Goal: Transaction & Acquisition: Purchase product/service

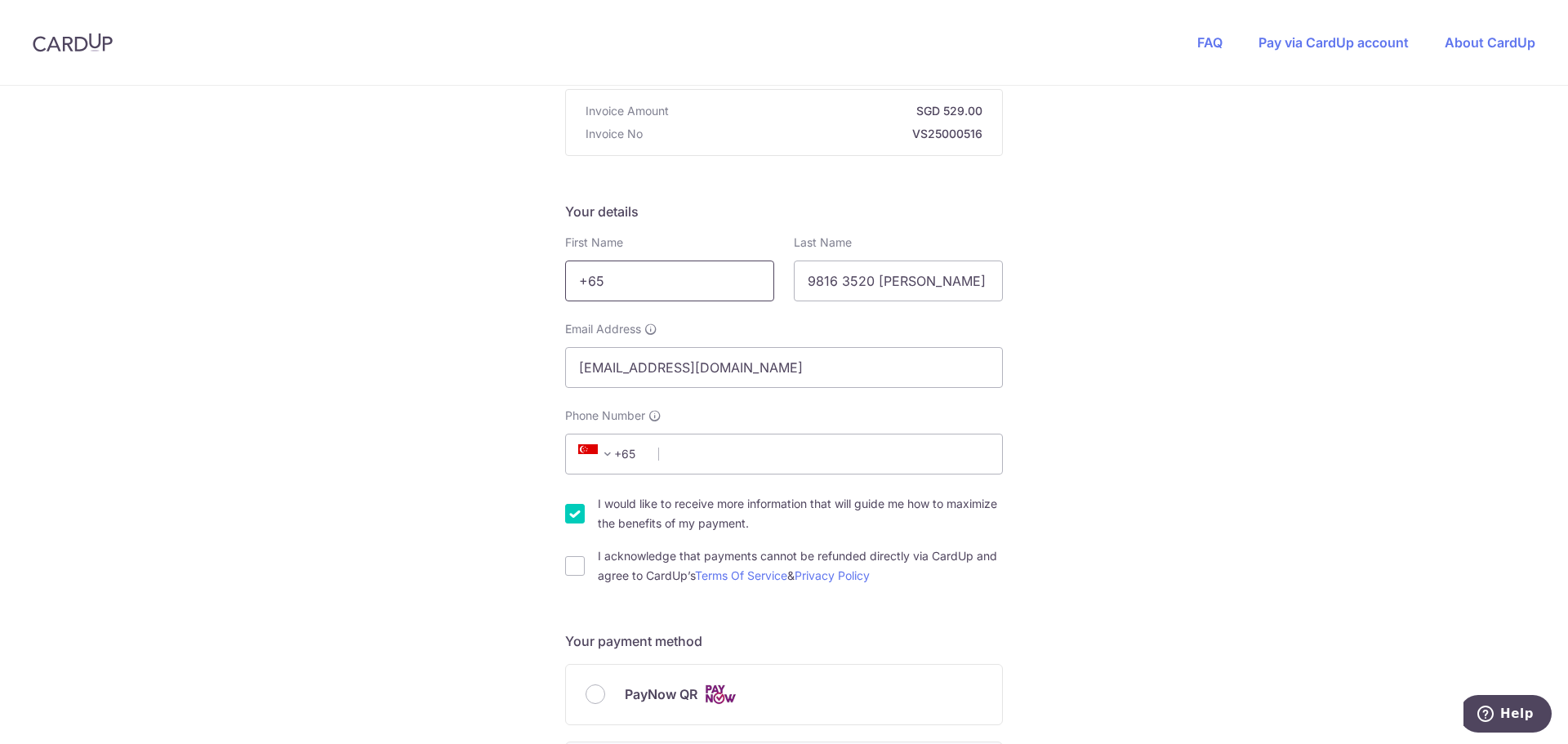
click at [719, 275] on input "+65" at bounding box center [669, 281] width 209 height 41
drag, startPoint x: 718, startPoint y: 275, endPoint x: 488, endPoint y: 259, distance: 230.6
click at [488, 259] on div "You are paying WTF SOLUTIONS PTE. LTD. WTF SOLUTIONS PTE. LTD. uses CardUp to a…" at bounding box center [784, 719] width 1568 height 1593
type input "[PERSON_NAME]"
click at [875, 284] on input "9816 3520 [PERSON_NAME] [PERSON_NAME]" at bounding box center [899, 281] width 209 height 41
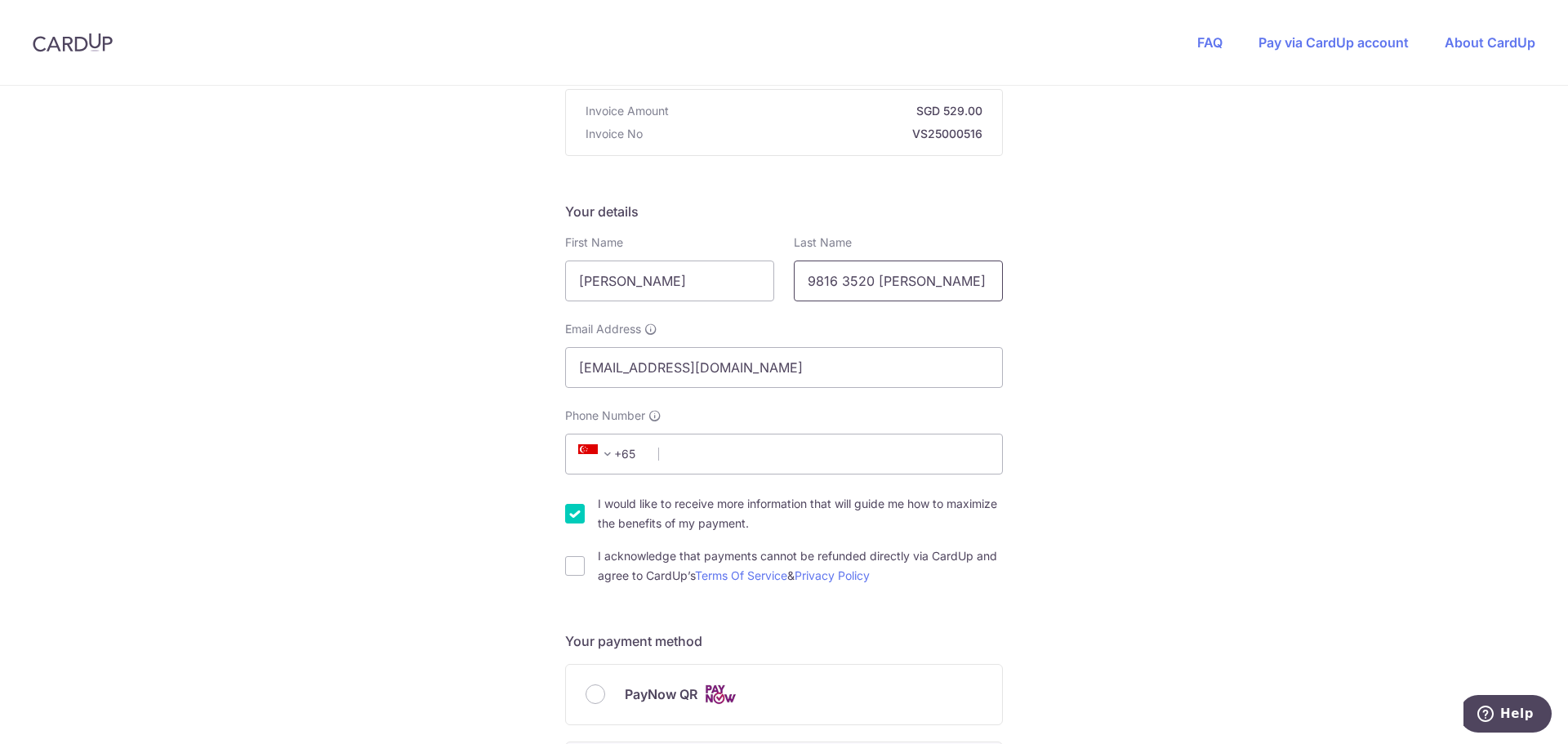
drag, startPoint x: 872, startPoint y: 282, endPoint x: 689, endPoint y: 259, distance: 184.4
click at [689, 259] on div "First Name [PERSON_NAME] Last Name 9816 3520 [PERSON_NAME] [PERSON_NAME]" at bounding box center [784, 268] width 458 height 67
drag, startPoint x: 865, startPoint y: 278, endPoint x: 1075, endPoint y: 283, distance: 210.1
click at [1075, 283] on div "You are paying WTF SOLUTIONS PTE. LTD. WTF SOLUTIONS PTE. LTD. uses CardUp to a…" at bounding box center [784, 719] width 1568 height 1593
type input "[PERSON_NAME]"
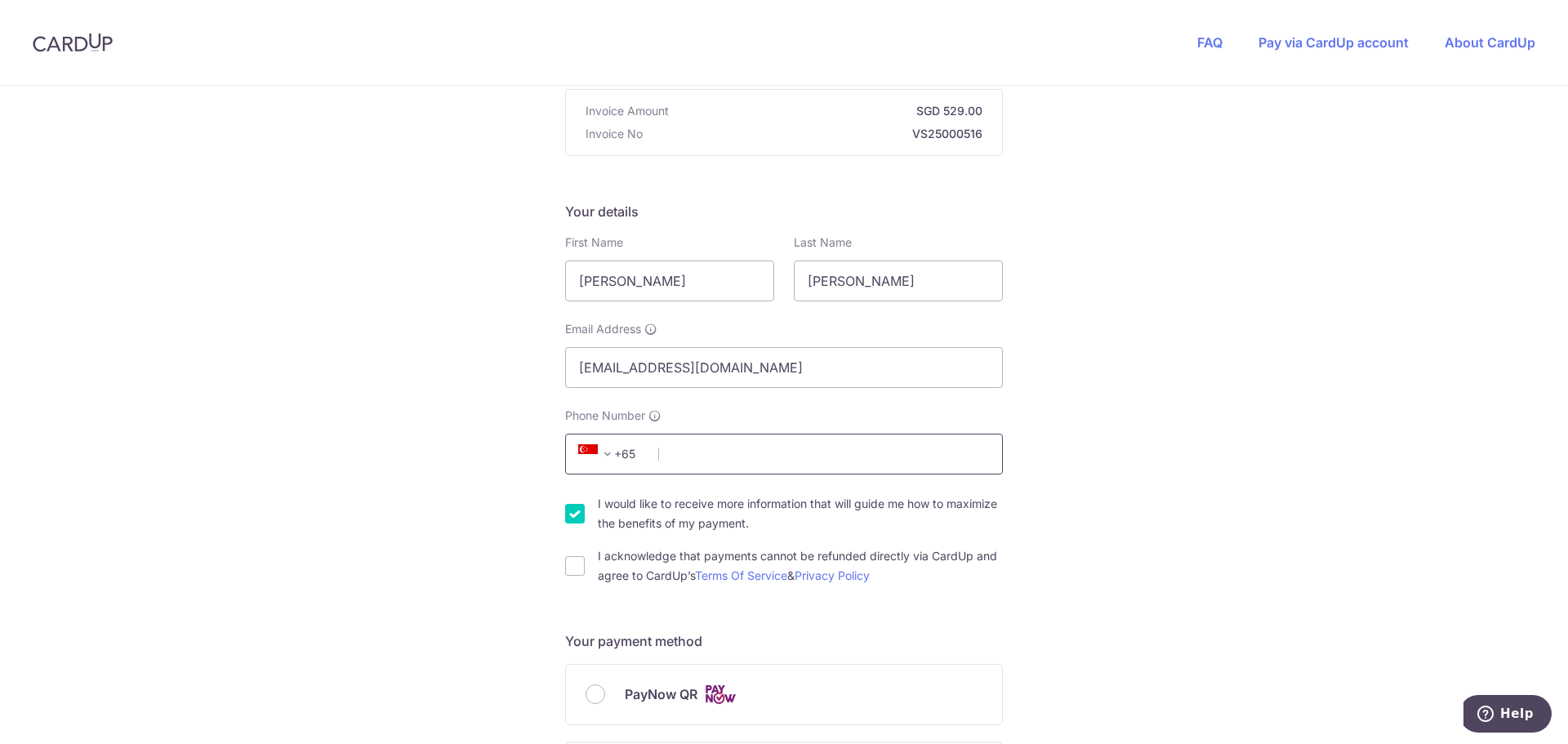
click at [792, 448] on input "Phone Number" at bounding box center [784, 454] width 438 height 41
type input "98163520"
type input "786458"
type input "[STREET_ADDRESS]"
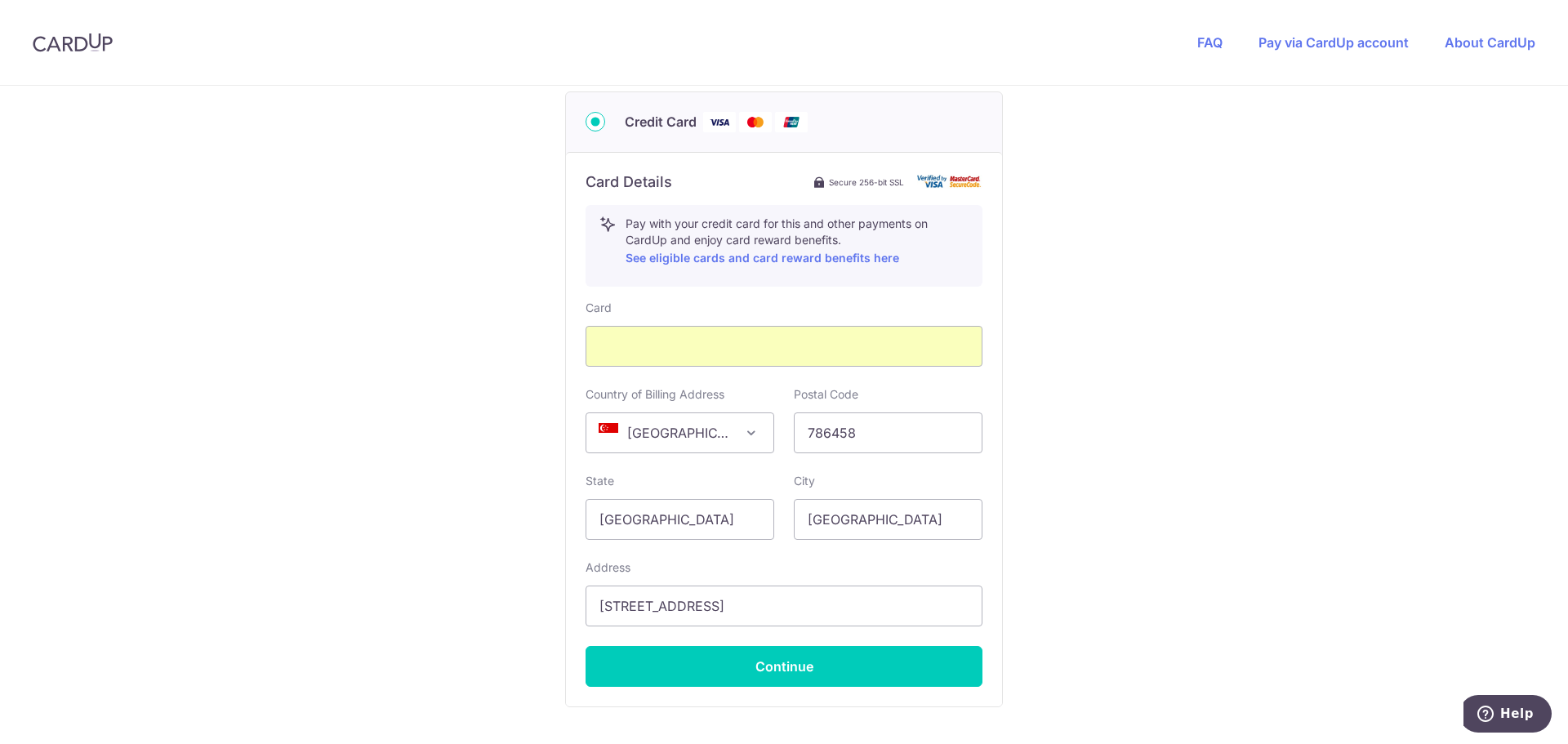
scroll to position [831, 0]
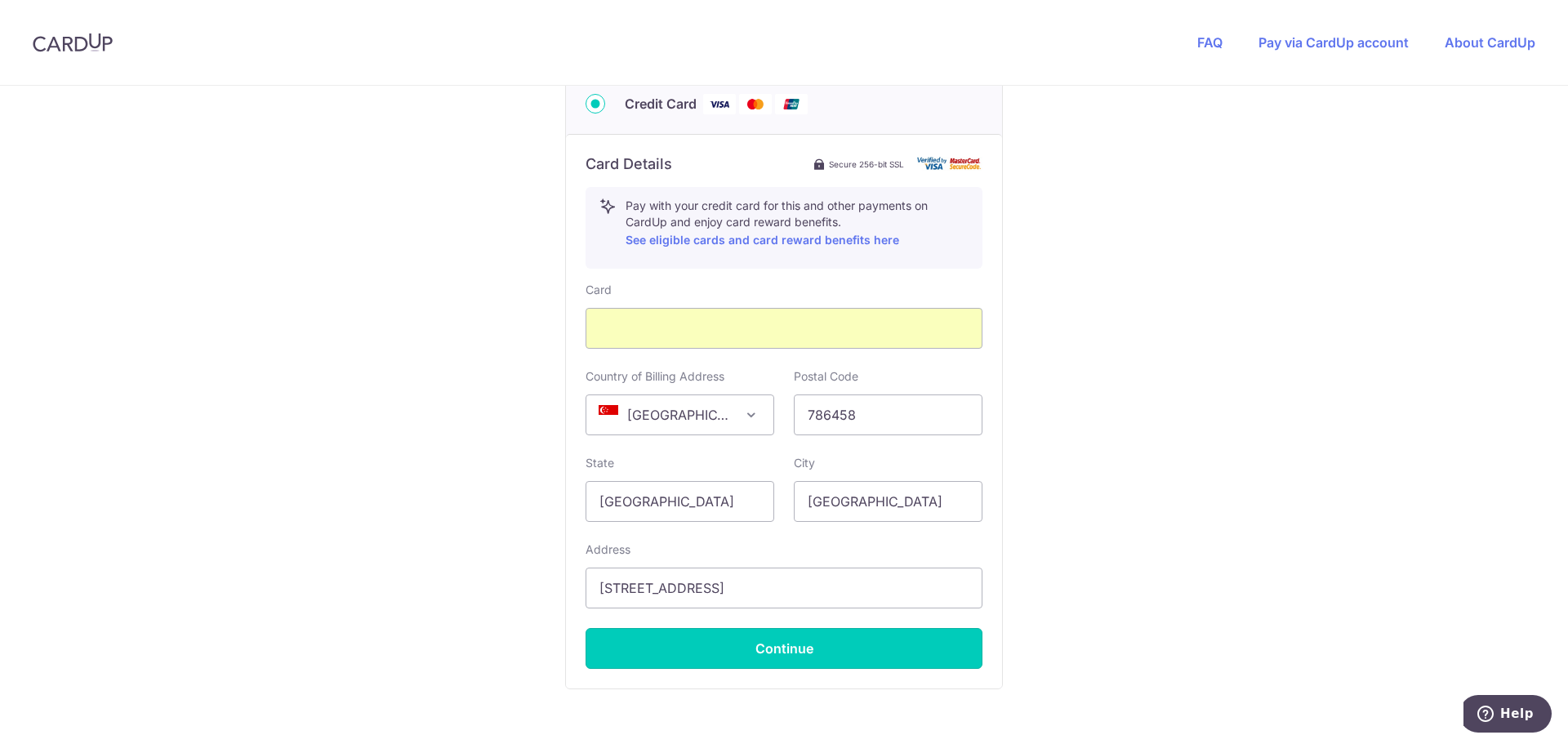
click at [885, 649] on button "Continue" at bounding box center [784, 649] width 397 height 41
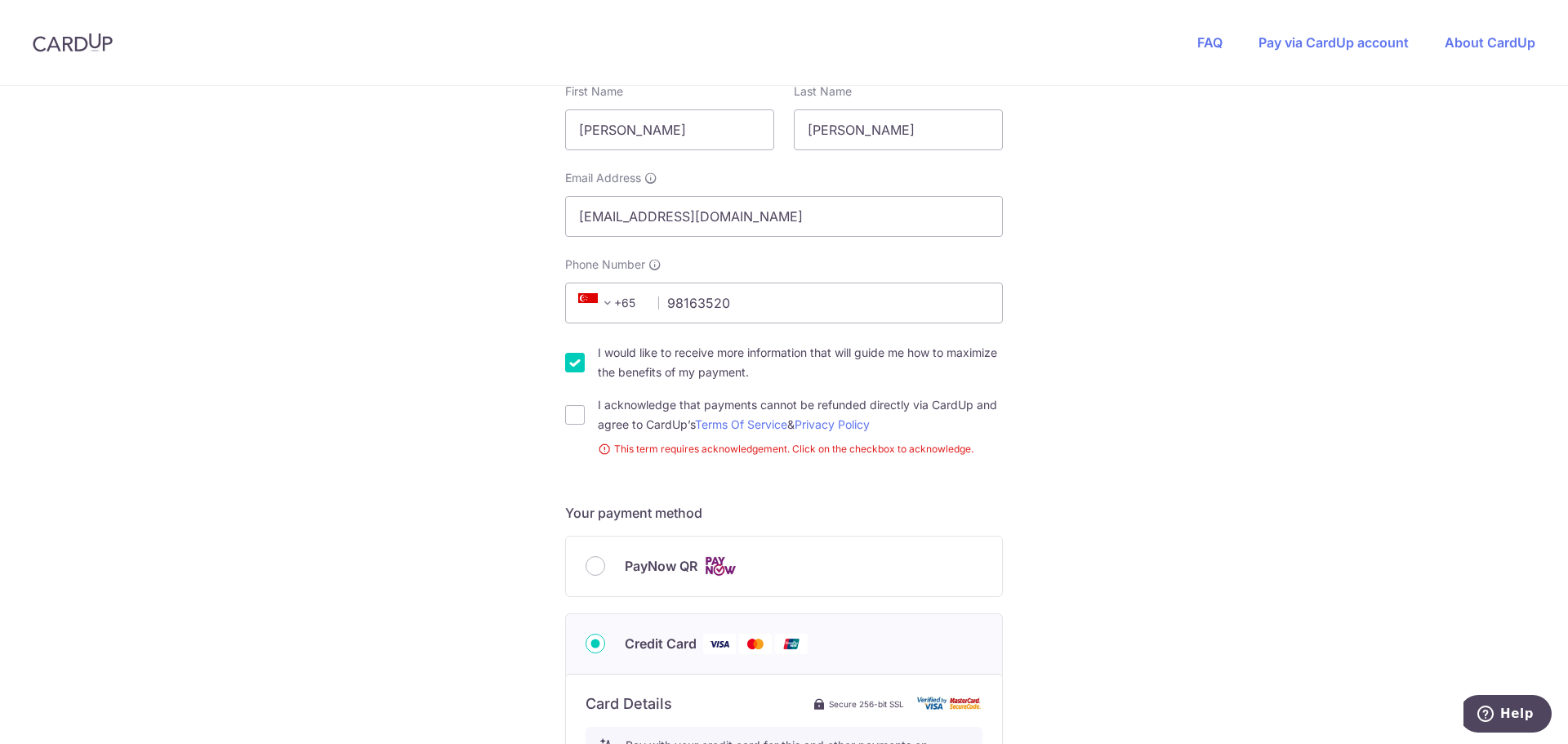
click at [708, 408] on label "I acknowledge that payments cannot be refunded directly via CardUp and agree to…" at bounding box center [801, 415] width 405 height 39
click at [585, 408] on input "I acknowledge that payments cannot be refunded directly via CardUp and agree to…" at bounding box center [575, 415] width 20 height 20
checkbox input "true"
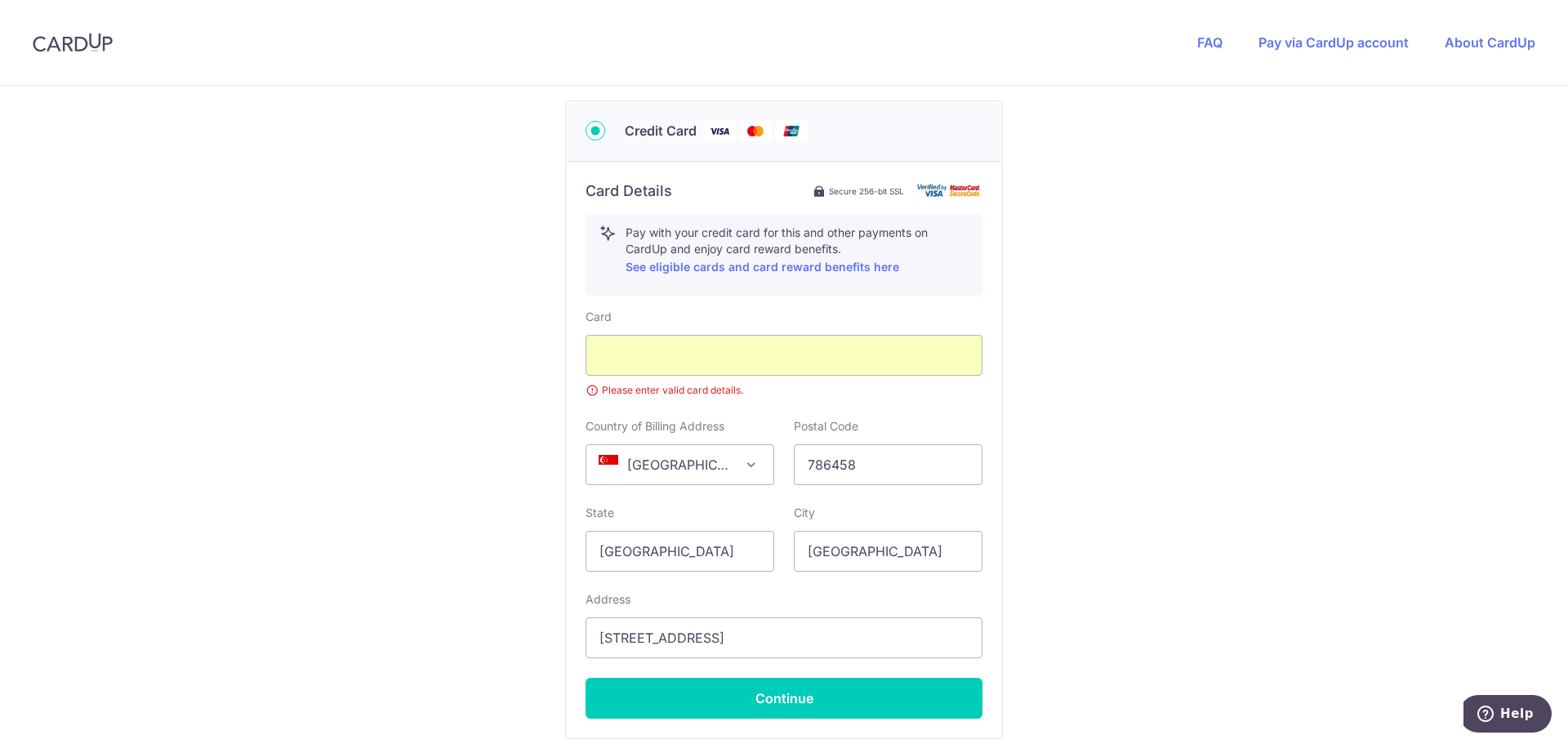
scroll to position [886, 0]
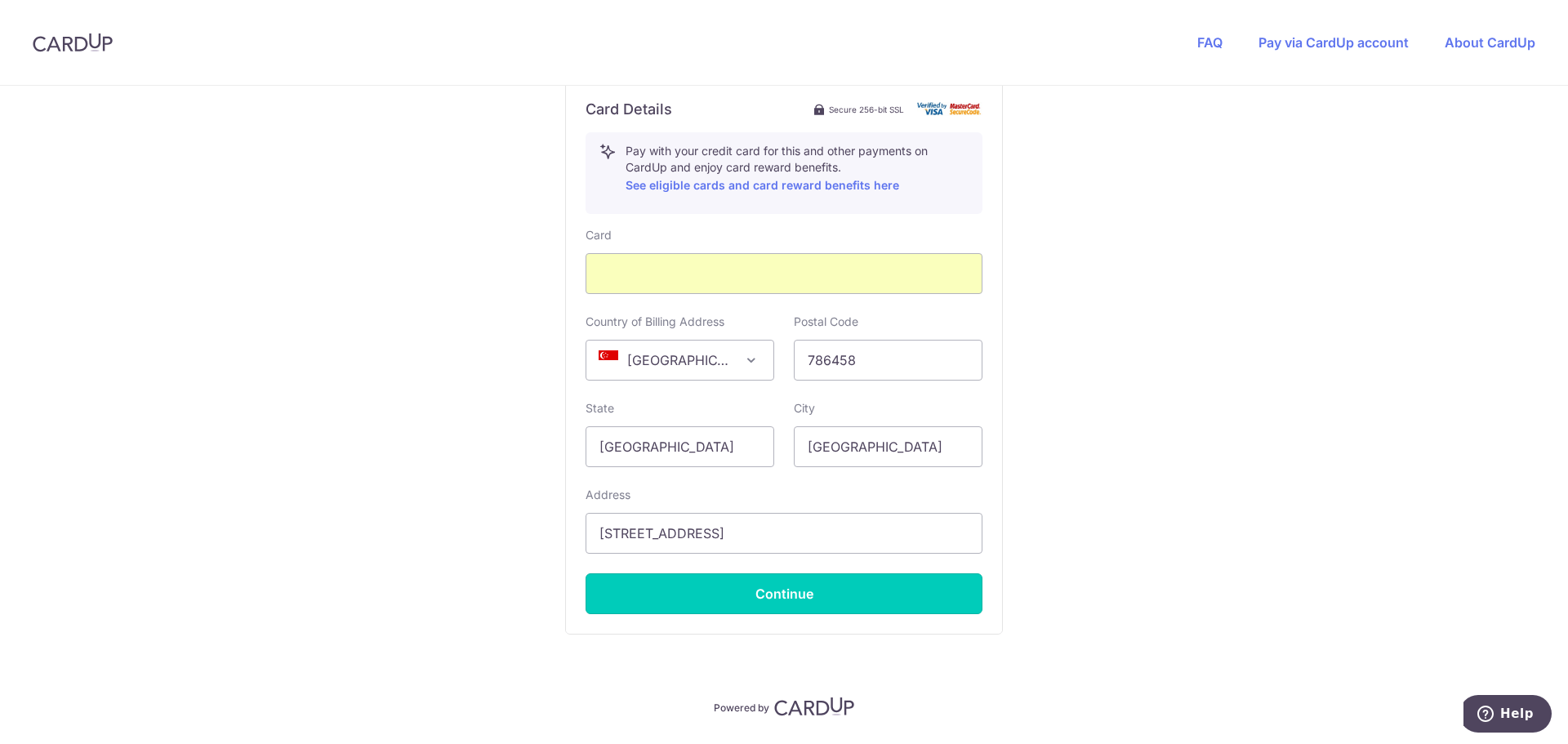
click at [814, 592] on button "Continue" at bounding box center [784, 593] width 397 height 41
type input "**** 1608"
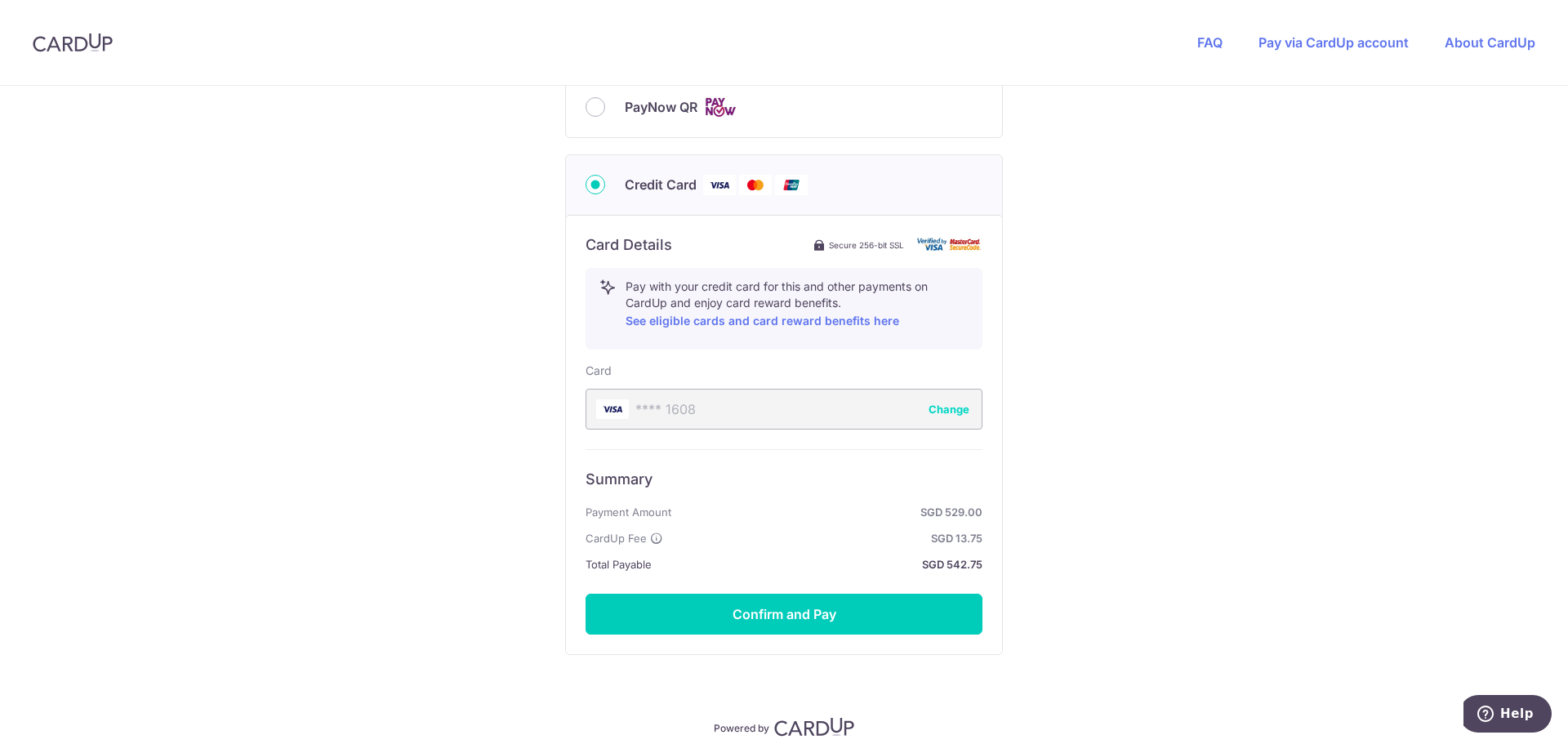
scroll to position [657, 0]
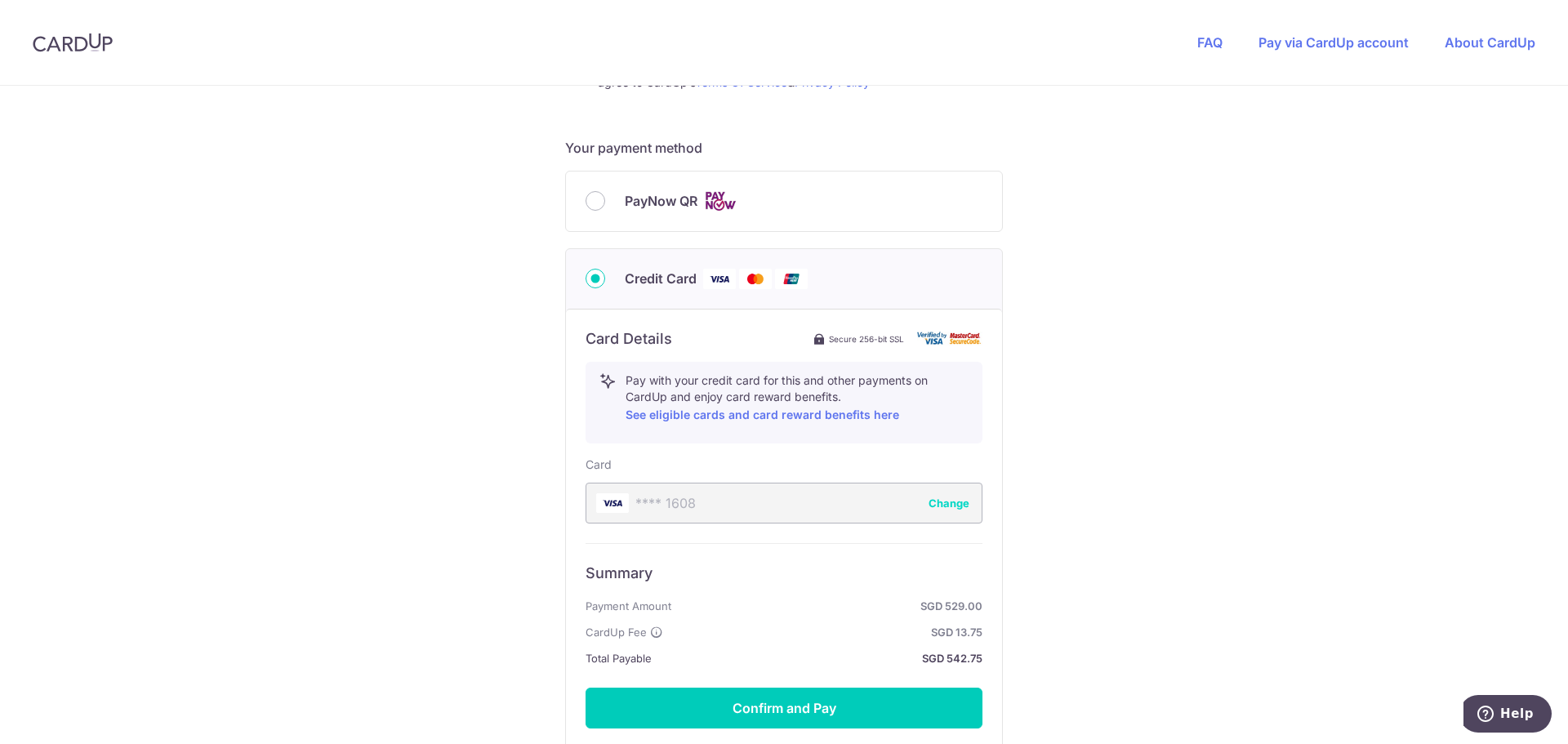
click at [653, 204] on span "PayNow QR" at bounding box center [660, 201] width 72 height 20
click at [605, 204] on input "PayNow QR" at bounding box center [595, 201] width 20 height 20
radio input "true"
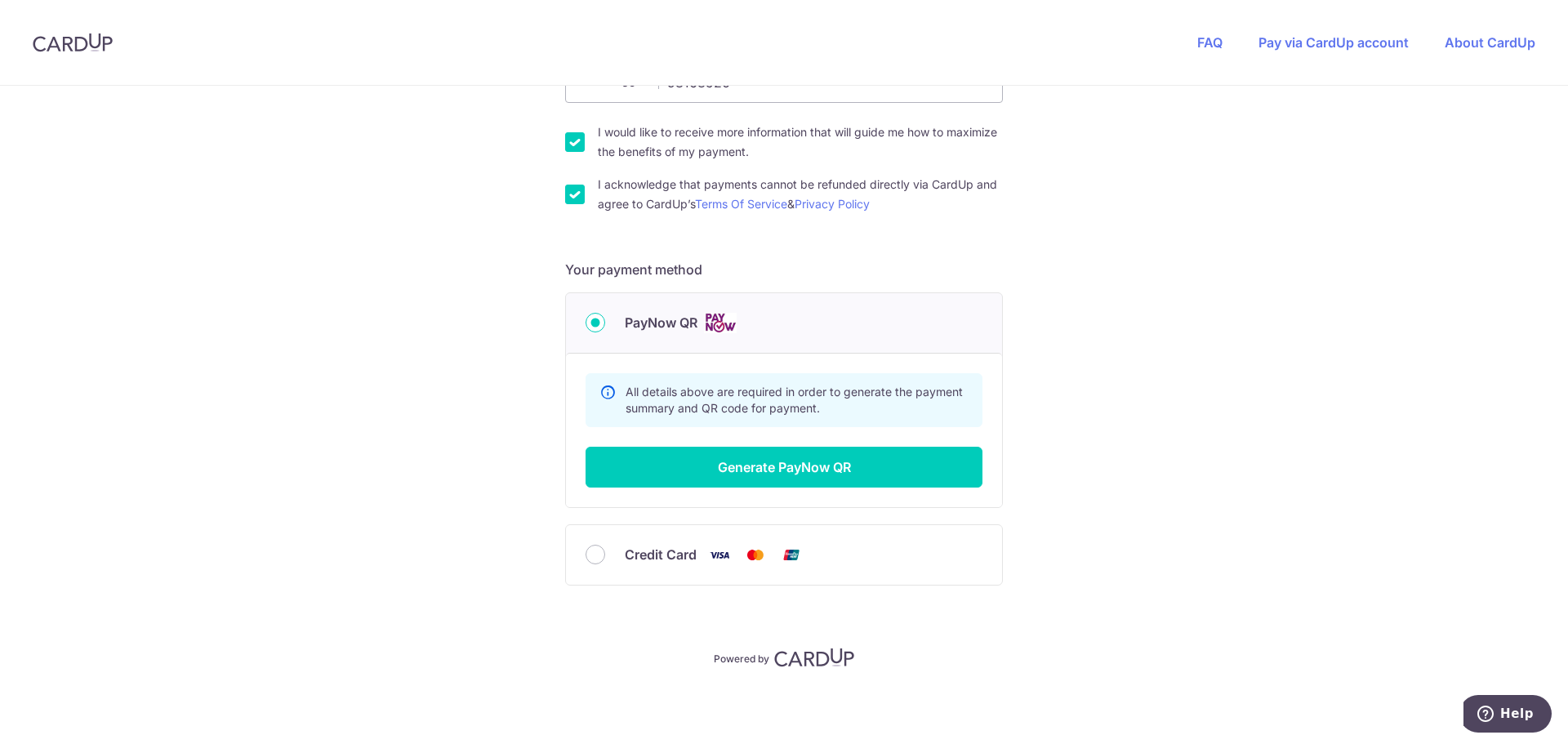
scroll to position [534, 0]
click at [838, 467] on button "Generate PayNow QR" at bounding box center [784, 467] width 397 height 41
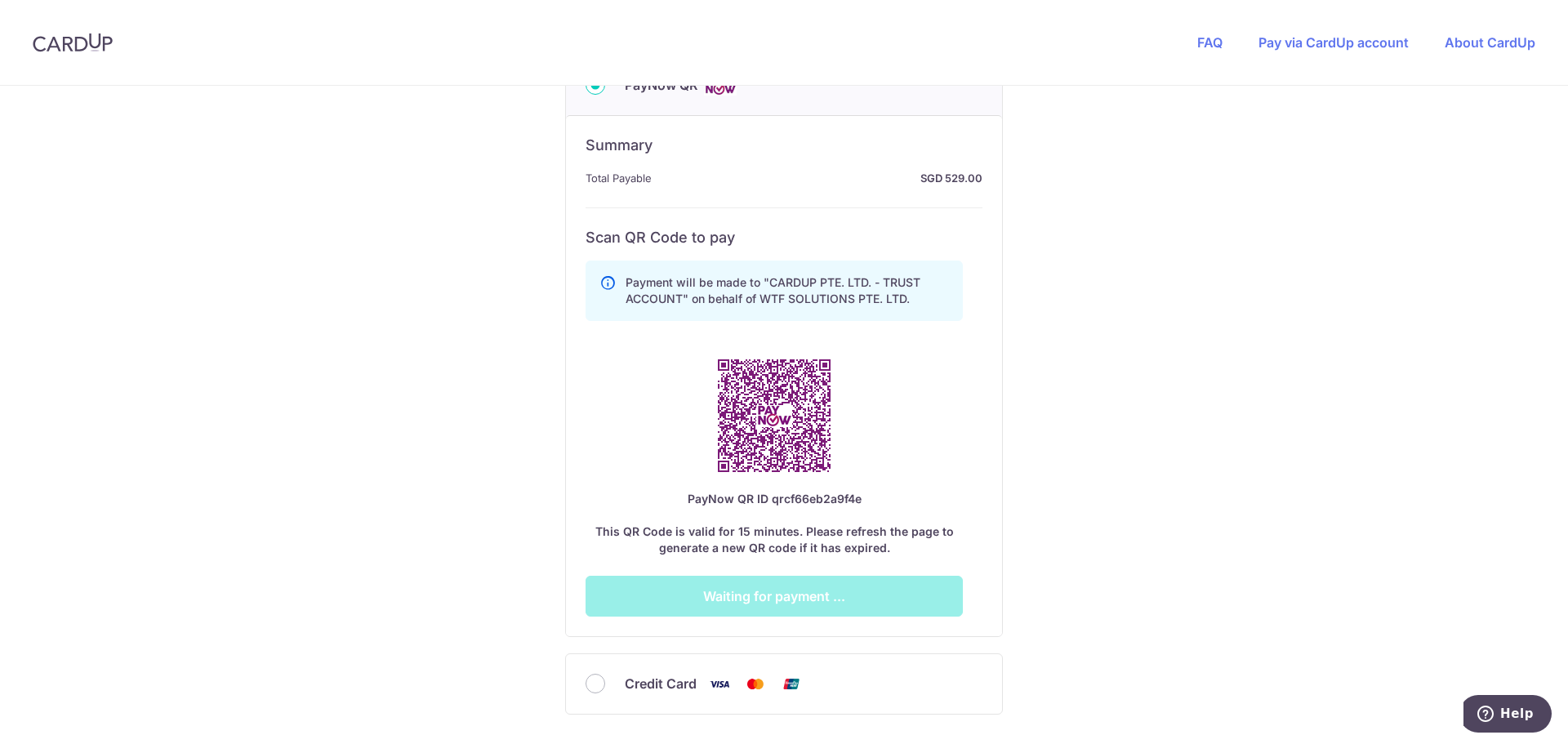
scroll to position [780, 0]
